Goal: Task Accomplishment & Management: Complete application form

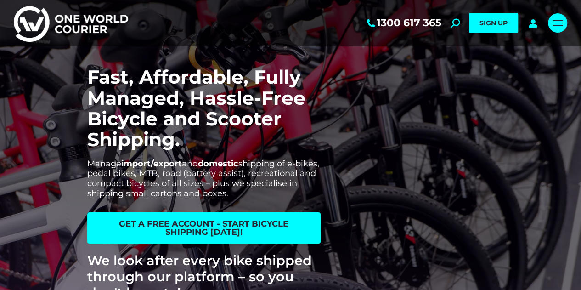
click at [559, 17] on link "Mobile menu icon" at bounding box center [557, 22] width 19 height 19
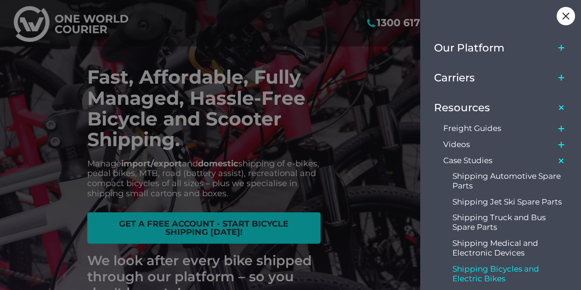
click at [562, 127] on icon "Main Menu" at bounding box center [561, 128] width 7 height 7
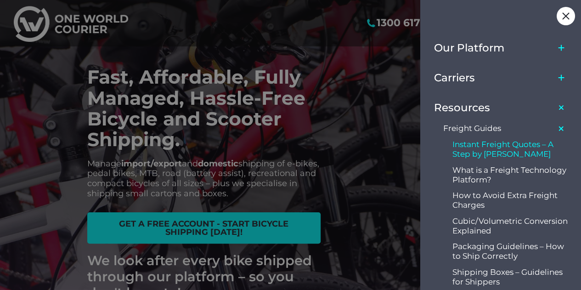
click at [534, 147] on span "Instant Freight Quotes – A Step by [PERSON_NAME]" at bounding box center [510, 149] width 116 height 19
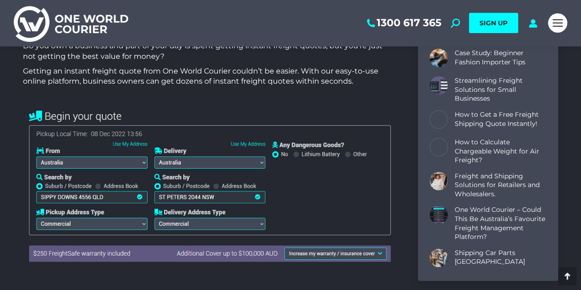
scroll to position [339, 0]
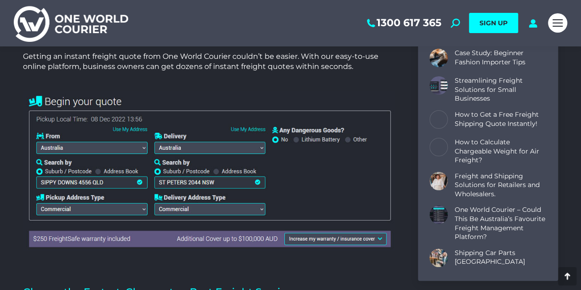
click at [135, 150] on img at bounding box center [209, 170] width 372 height 160
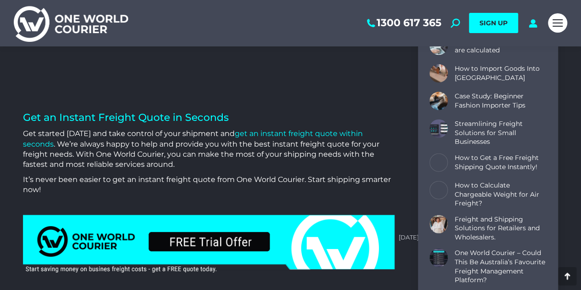
scroll to position [2738, 0]
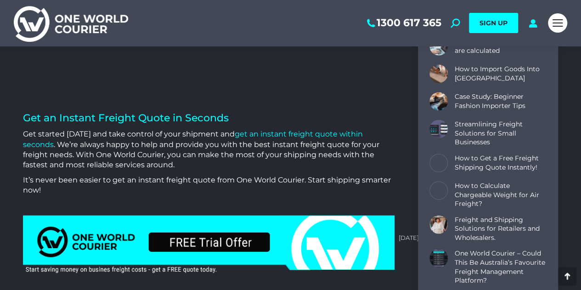
click at [274, 130] on link "get an instant freight quote within seconds" at bounding box center [193, 139] width 340 height 19
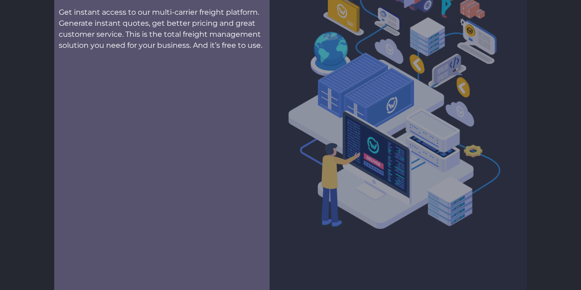
scroll to position [0, 0]
